Goal: Ask a question

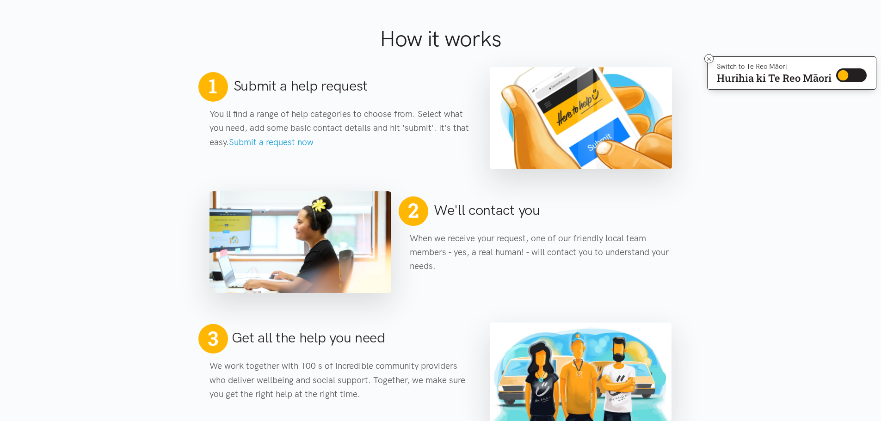
scroll to position [370, 0]
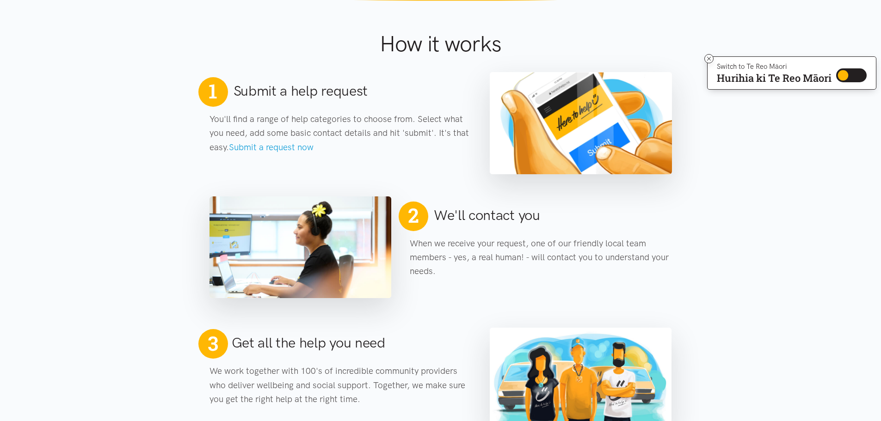
drag, startPoint x: 243, startPoint y: 87, endPoint x: 419, endPoint y: 152, distance: 186.9
click at [418, 151] on div "1 Submit a help request You'll find a range of help categories to choose from. …" at bounding box center [340, 123] width 281 height 92
click at [440, 158] on div "1 Submit a help request You'll find a range of help categories to choose from. …" at bounding box center [340, 123] width 281 height 92
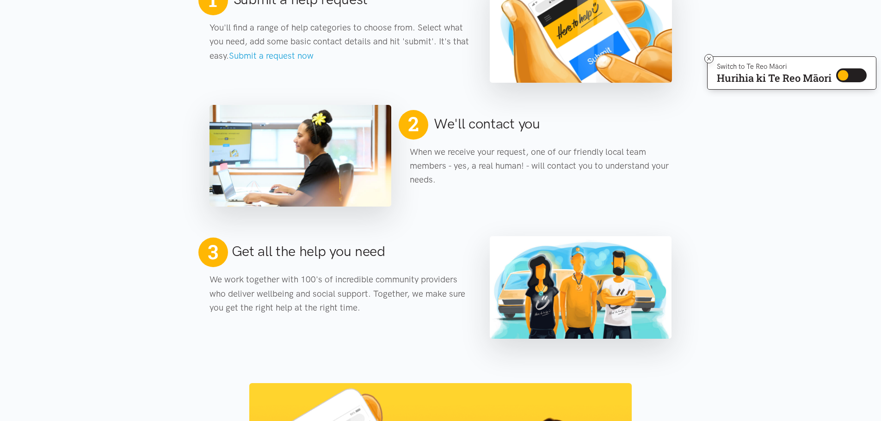
scroll to position [462, 0]
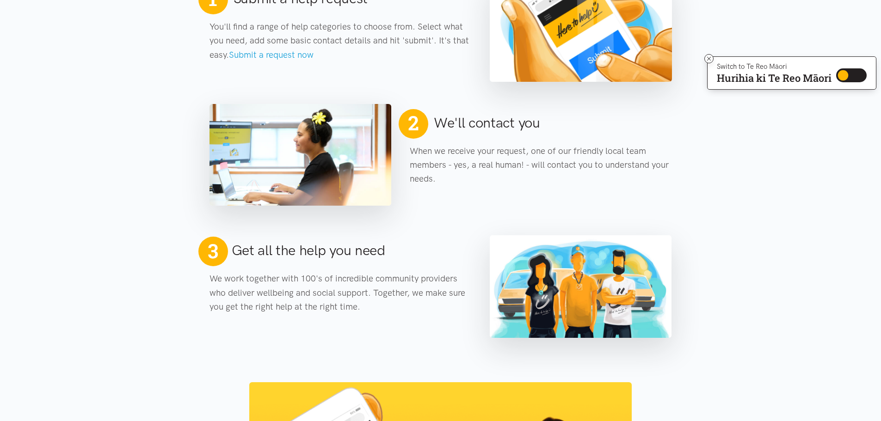
drag, startPoint x: 411, startPoint y: 152, endPoint x: 430, endPoint y: 317, distance: 165.7
click at [430, 317] on main "It's okay to ask for help — we've made it easy! I need help Make a referral We’…" at bounding box center [440, 242] width 881 height 1312
click at [430, 317] on div "3 Get all the help you need We work together with 100's of incredible community…" at bounding box center [340, 283] width 281 height 92
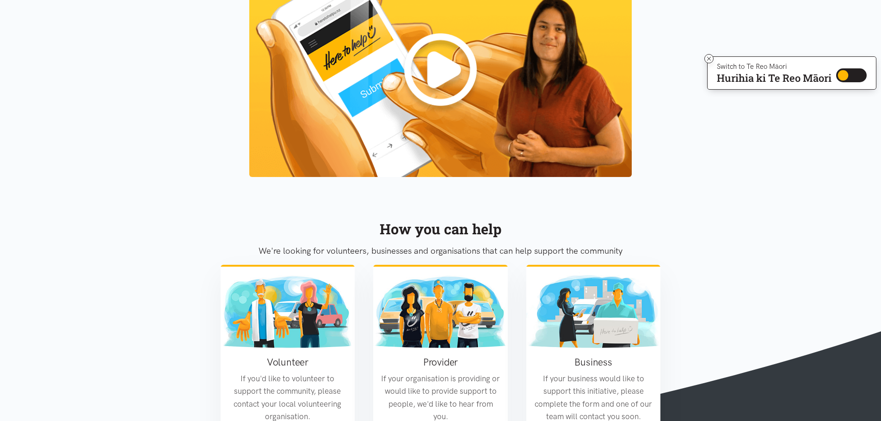
scroll to position [879, 0]
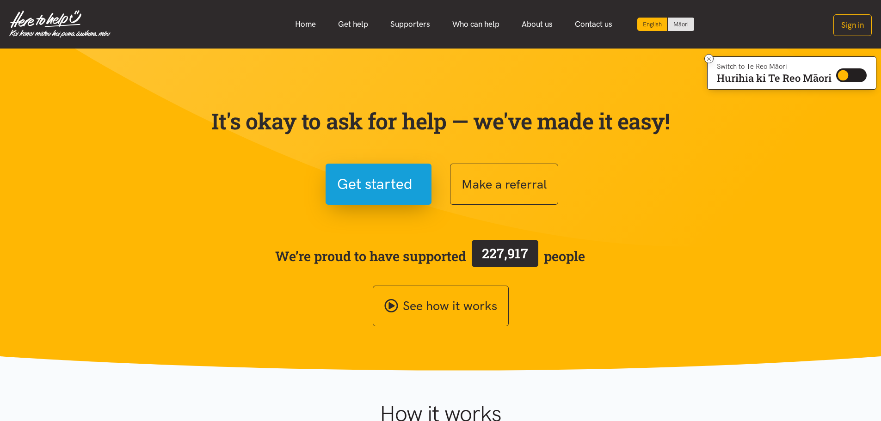
click at [345, 21] on link "Get help" at bounding box center [353, 24] width 52 height 20
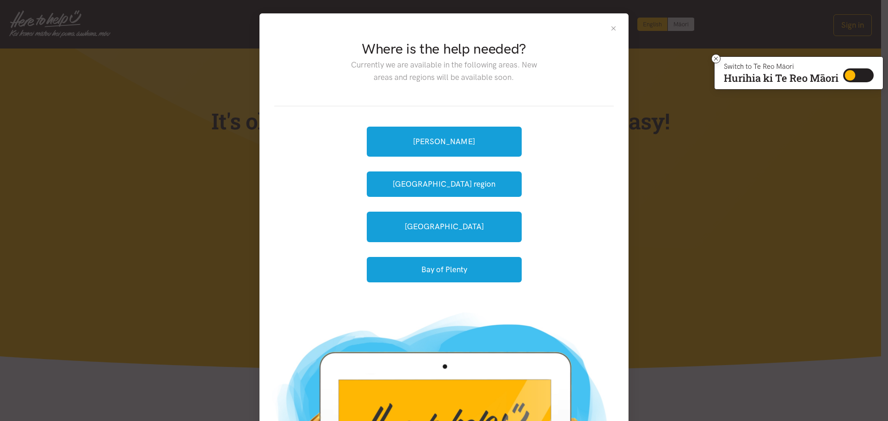
click at [611, 26] on button "Close" at bounding box center [614, 29] width 8 height 8
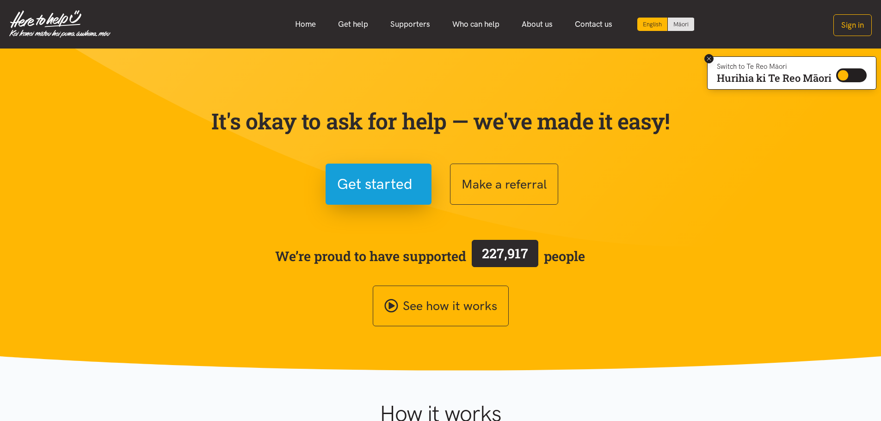
click at [710, 59] on icon at bounding box center [709, 58] width 7 height 7
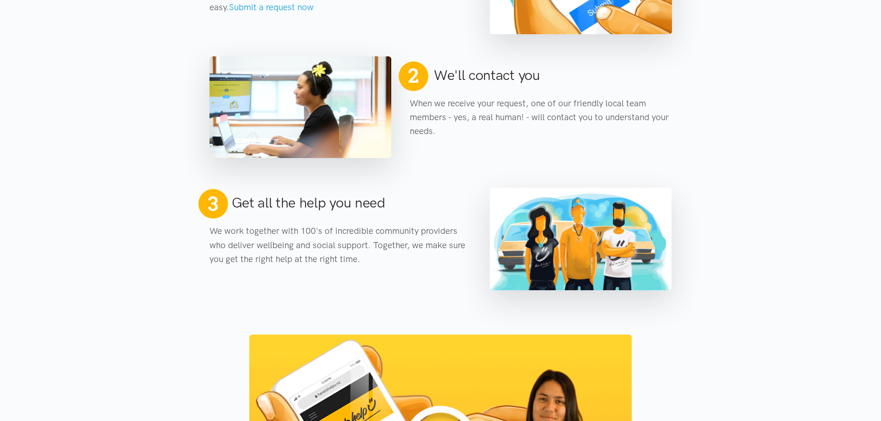
scroll to position [555, 0]
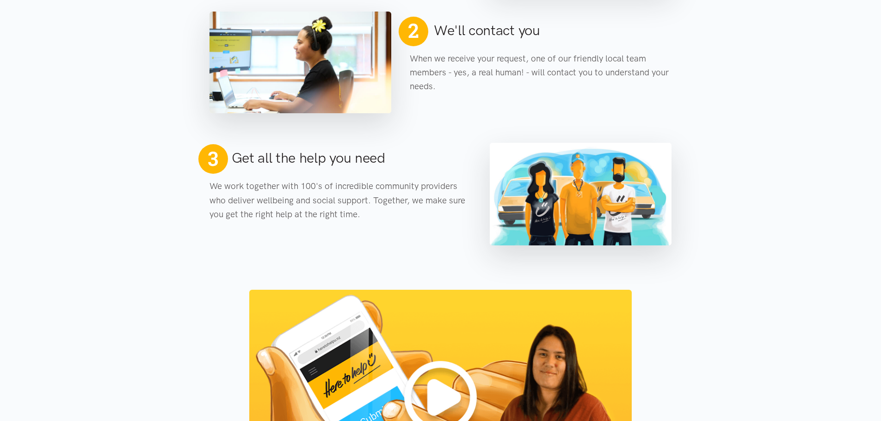
click at [367, 240] on div "3 Get all the help you need We work together with 100's of incredible community…" at bounding box center [440, 191] width 481 height 110
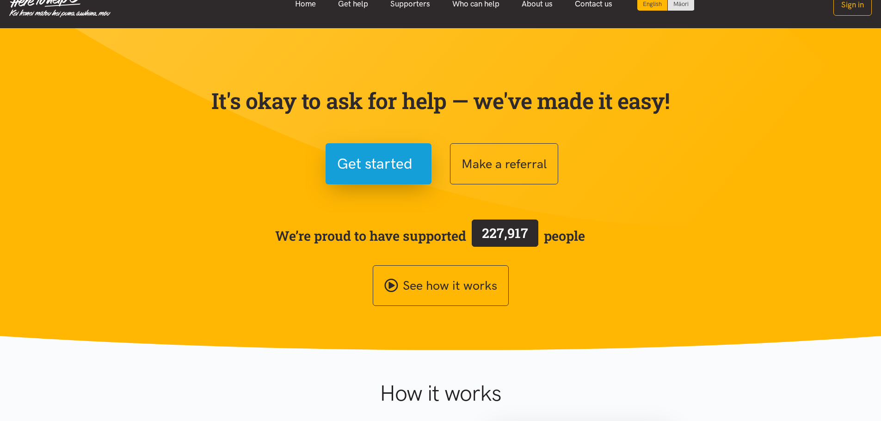
scroll to position [0, 0]
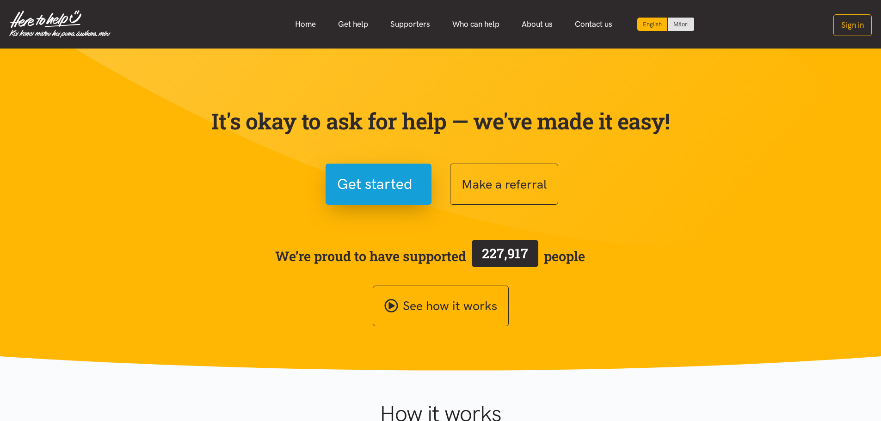
click at [349, 23] on link "Get help" at bounding box center [353, 24] width 52 height 20
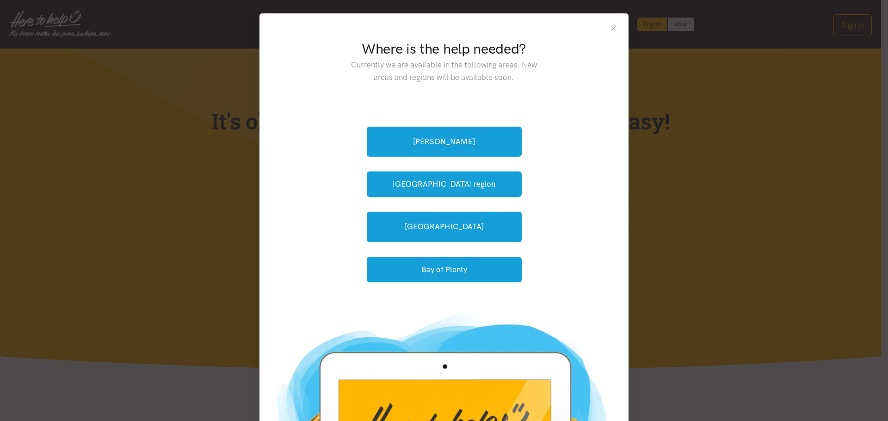
click at [611, 27] on button "Close" at bounding box center [614, 29] width 8 height 8
